Goal: Task Accomplishment & Management: Manage account settings

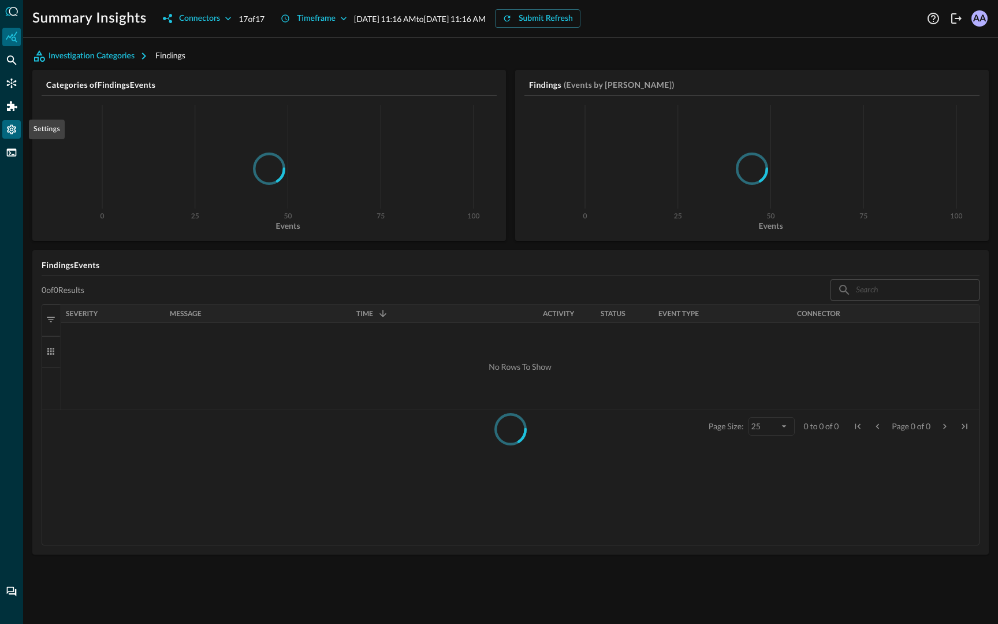
click at [11, 129] on icon "Settings" at bounding box center [12, 130] width 12 height 12
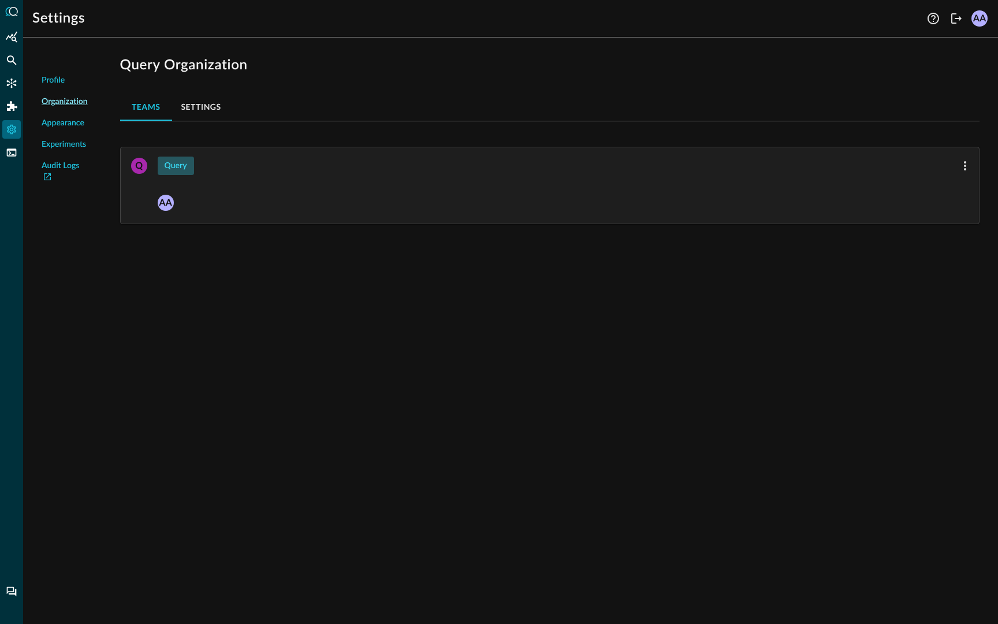
click at [176, 168] on div "Query" at bounding box center [176, 166] width 23 height 14
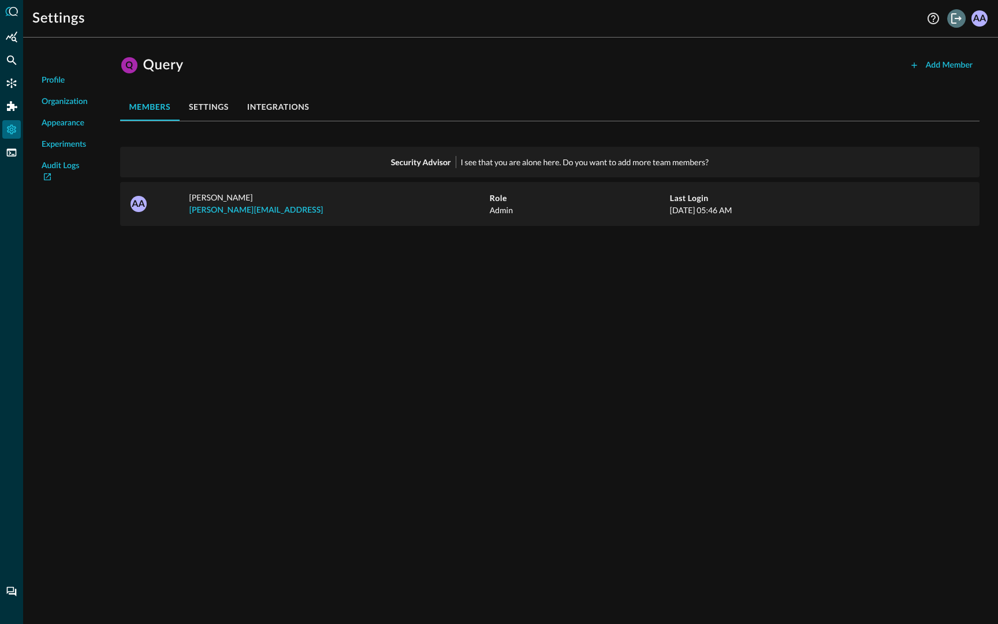
click at [953, 17] on icon "Logout" at bounding box center [957, 19] width 14 height 14
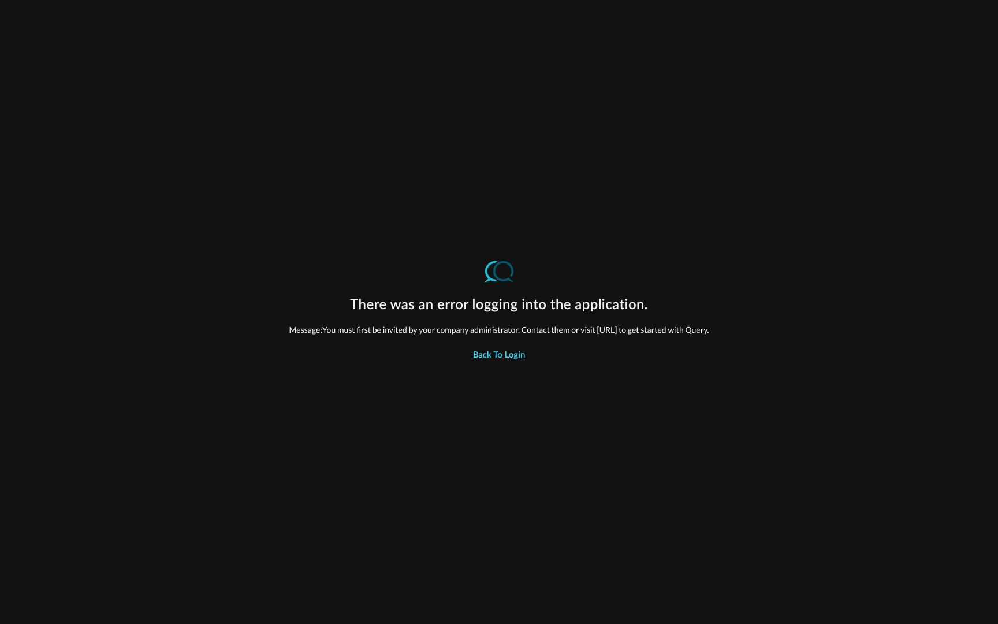
click at [514, 363] on div "Back to Login" at bounding box center [499, 355] width 53 height 15
